Goal: Find specific page/section: Find specific page/section

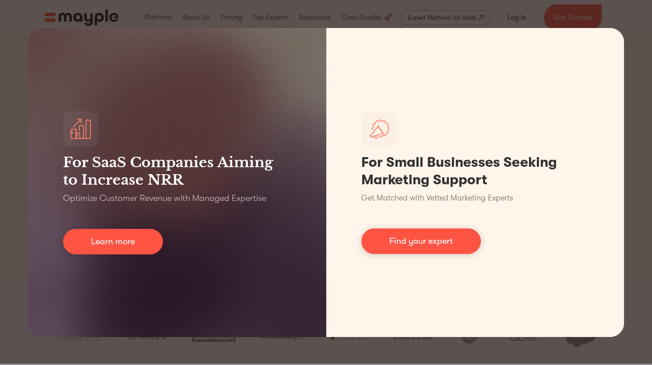
click at [629, 11] on div "For SaaS Companies Aiming to Increase NRR Optimize Customer Revenue with Manage…" at bounding box center [326, 182] width 652 height 365
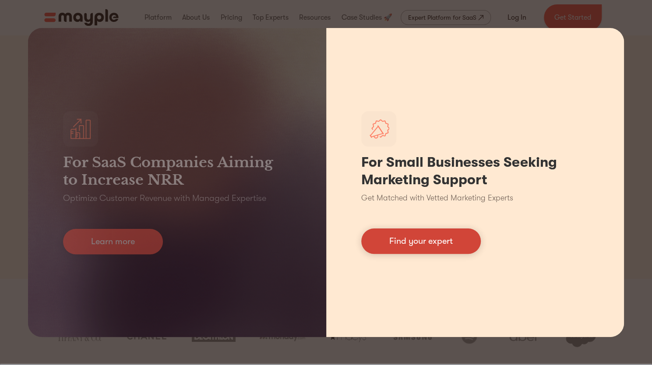
click at [445, 246] on link "Find your expert" at bounding box center [421, 241] width 120 height 25
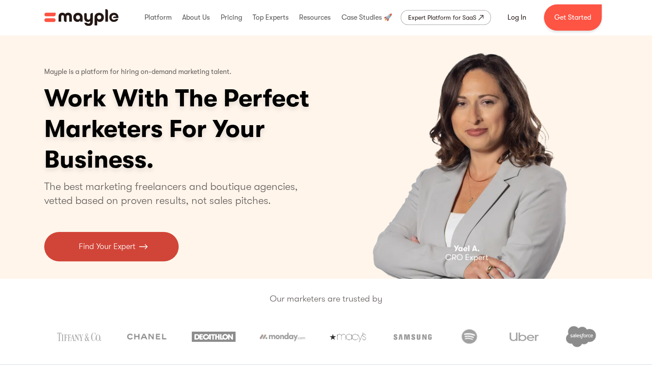
click at [120, 247] on p "Find Your Expert" at bounding box center [107, 247] width 57 height 12
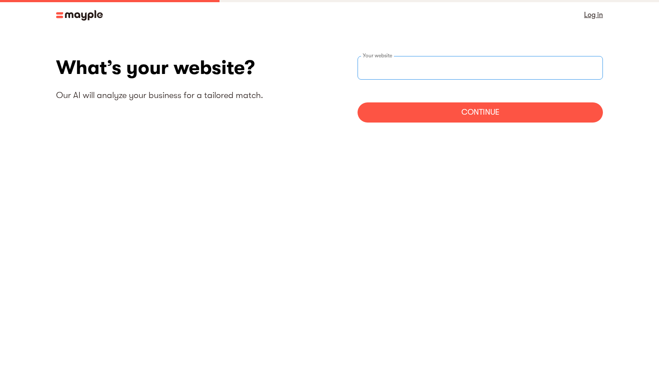
click at [392, 61] on div "Your website" at bounding box center [479, 68] width 245 height 24
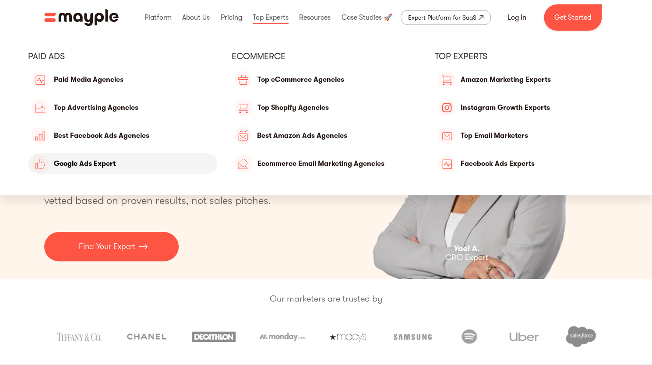
click at [88, 165] on link "Google Ads Expert" at bounding box center [122, 163] width 189 height 21
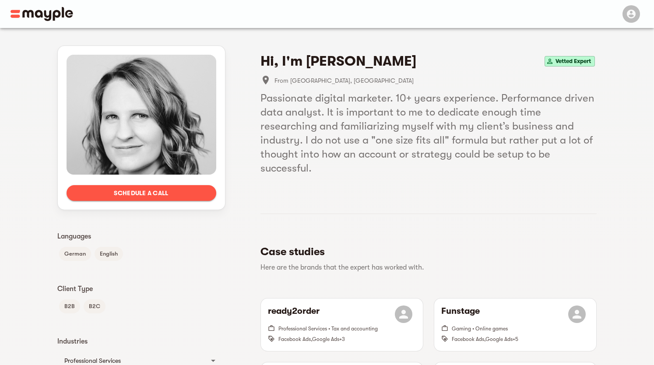
click at [560, 58] on span "Vetted Expert" at bounding box center [573, 61] width 42 height 11
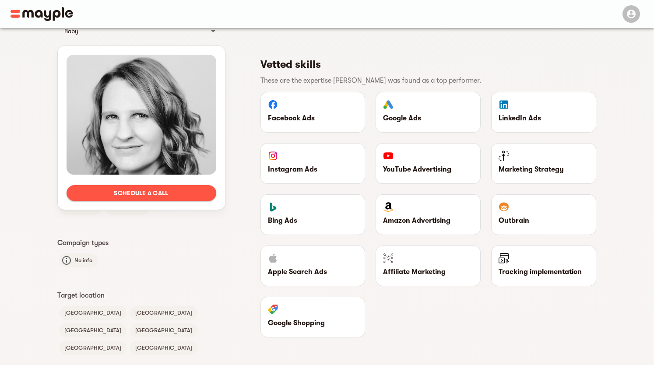
scroll to position [409, 0]
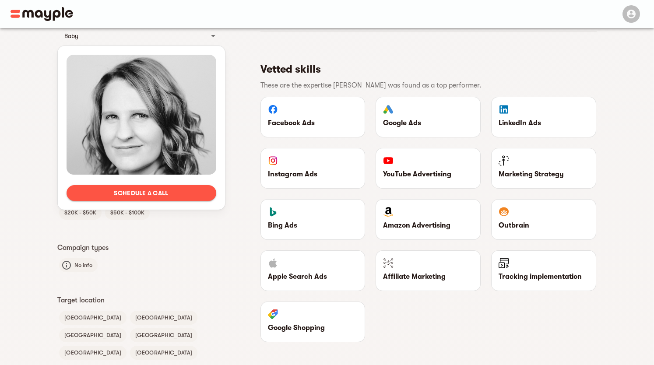
click at [316, 104] on div at bounding box center [313, 111] width 90 height 14
click at [269, 104] on img at bounding box center [273, 109] width 10 height 11
click at [272, 104] on img at bounding box center [273, 109] width 10 height 11
click at [279, 118] on p "Facebook Ads" at bounding box center [313, 123] width 90 height 11
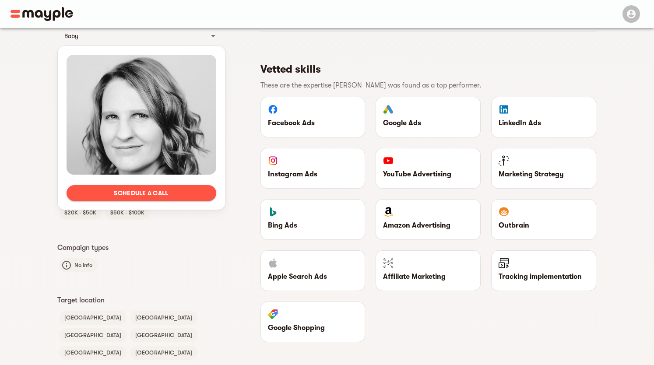
click at [279, 118] on p "Facebook Ads" at bounding box center [313, 123] width 90 height 11
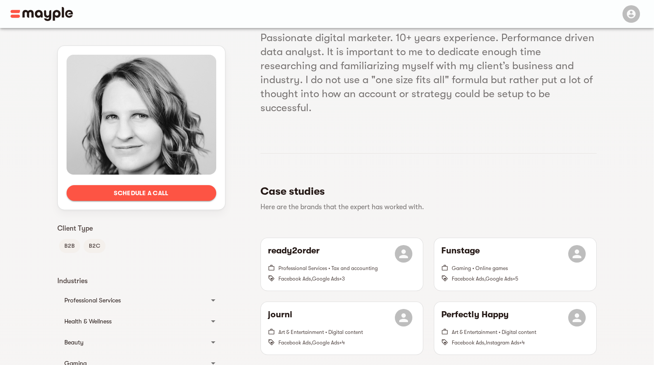
scroll to position [0, 0]
